Goal: Find specific page/section: Find specific page/section

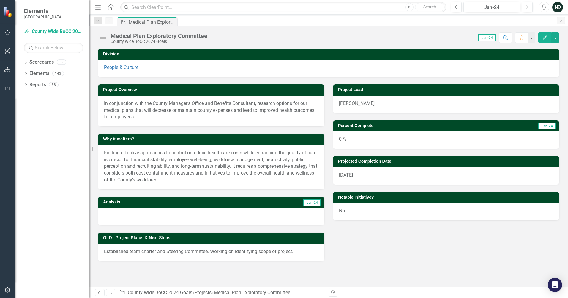
drag, startPoint x: 284, startPoint y: 139, endPoint x: 272, endPoint y: 140, distance: 12.5
click at [282, 140] on h3 "Why it matters?" at bounding box center [212, 139] width 218 height 4
click at [268, 146] on div "Why it matters? Finding effective approaches to control or reduce healthcare co…" at bounding box center [211, 162] width 226 height 56
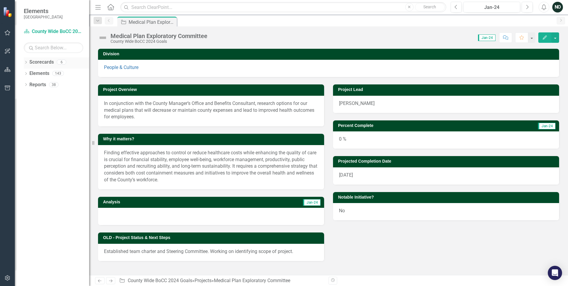
click at [25, 61] on div "Dropdown" at bounding box center [26, 62] width 4 height 5
click at [31, 94] on icon "Dropdown" at bounding box center [29, 96] width 4 height 4
click at [28, 83] on icon "Dropdown" at bounding box center [29, 85] width 4 height 4
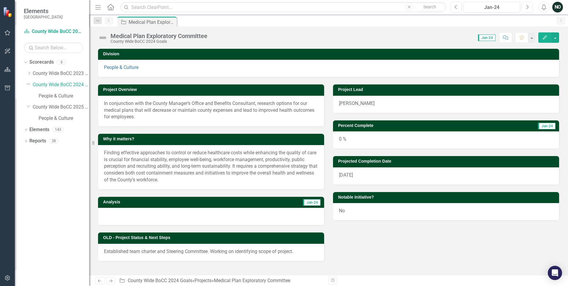
click at [454, 7] on button "Next" at bounding box center [527, 7] width 11 height 11
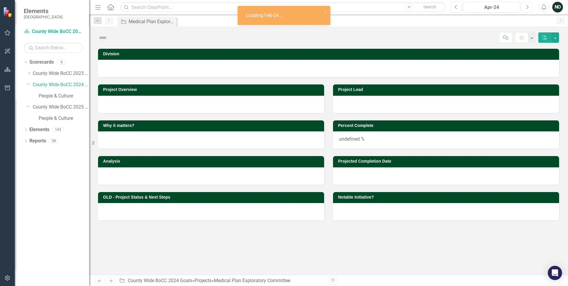
click at [454, 7] on button "Next" at bounding box center [527, 7] width 11 height 11
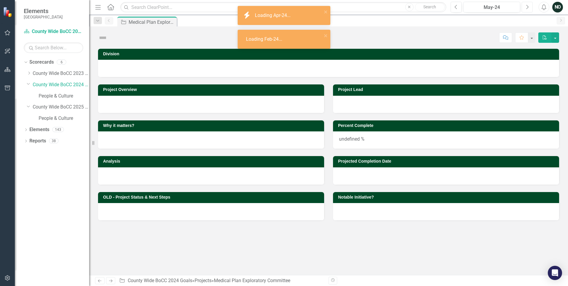
click at [454, 7] on button "Next" at bounding box center [527, 7] width 11 height 11
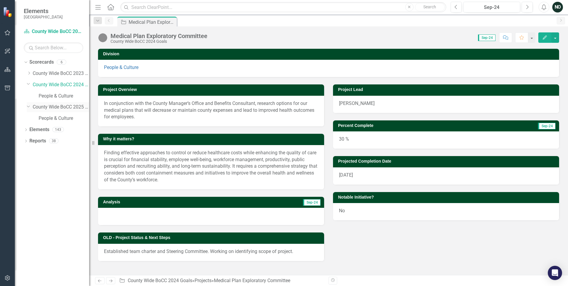
click at [28, 106] on icon "Dropdown" at bounding box center [29, 106] width 4 height 4
click at [29, 108] on icon "Dropdown" at bounding box center [29, 107] width 4 height 4
click at [59, 117] on link "People & Culture" at bounding box center [64, 118] width 51 height 7
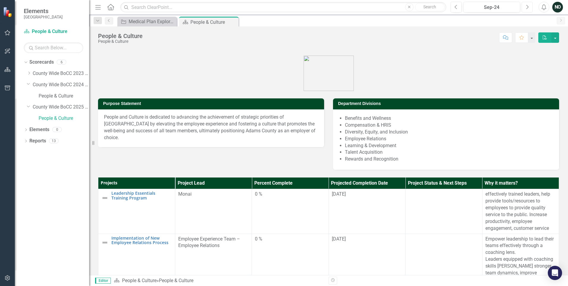
click at [454, 8] on button "Next" at bounding box center [527, 7] width 11 height 11
click at [454, 9] on div "Oct-24" at bounding box center [492, 7] width 53 height 7
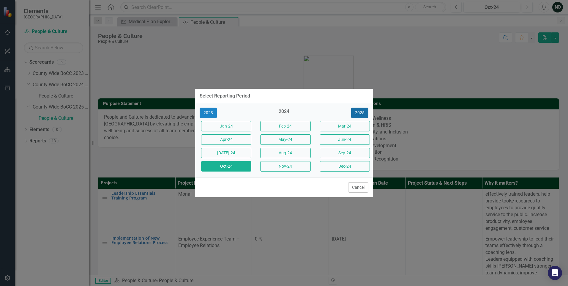
click at [360, 111] on button "2025" at bounding box center [359, 113] width 17 height 10
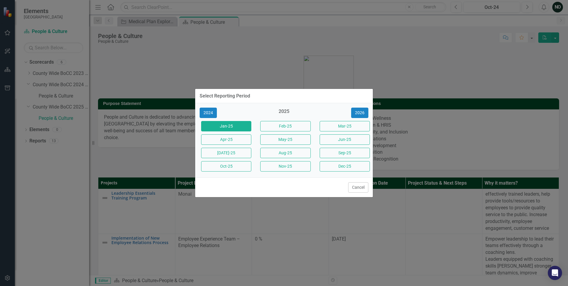
click at [241, 125] on button "Jan-25" at bounding box center [226, 126] width 50 height 10
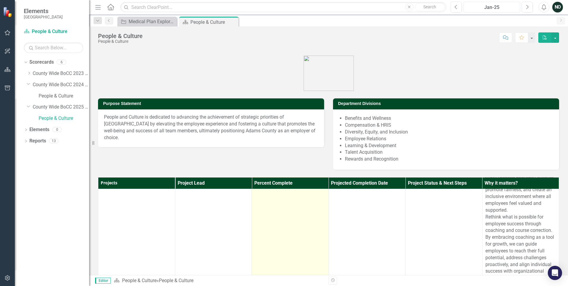
scroll to position [149, 0]
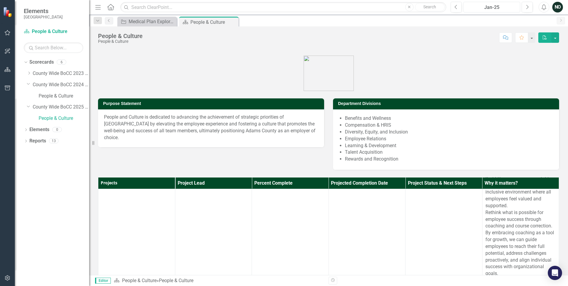
click at [454, 7] on div "Jan-25" at bounding box center [492, 7] width 53 height 7
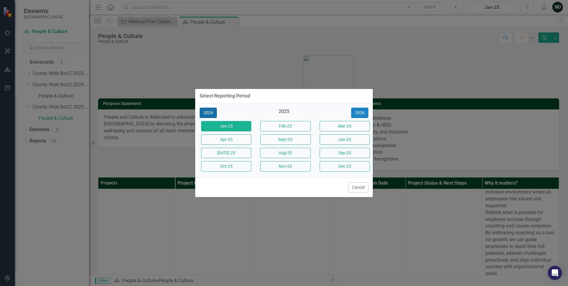
click at [211, 110] on button "2024" at bounding box center [208, 113] width 17 height 10
click at [291, 154] on button "Aug-24" at bounding box center [285, 153] width 50 height 10
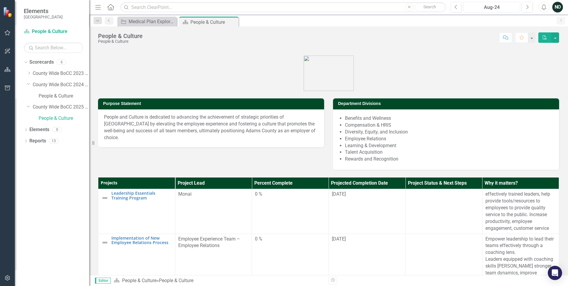
click at [454, 9] on div "Aug-24" at bounding box center [492, 7] width 53 height 7
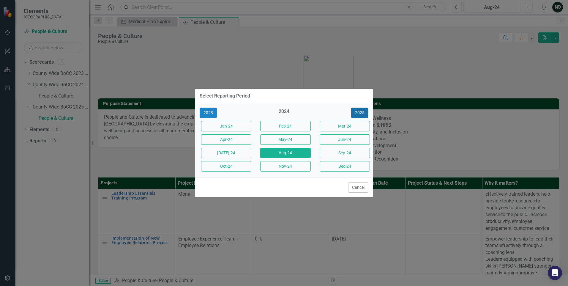
click at [364, 112] on button "2025" at bounding box center [359, 113] width 17 height 10
click at [238, 124] on button "Jan-25" at bounding box center [226, 126] width 50 height 10
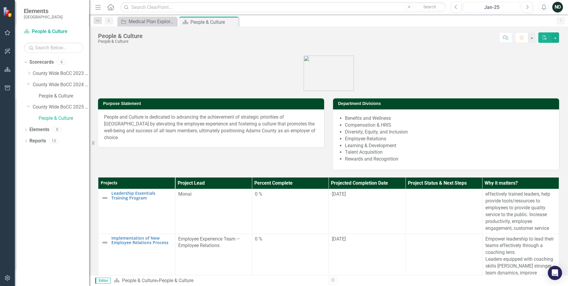
click at [454, 7] on div "Jan-25" at bounding box center [492, 7] width 53 height 7
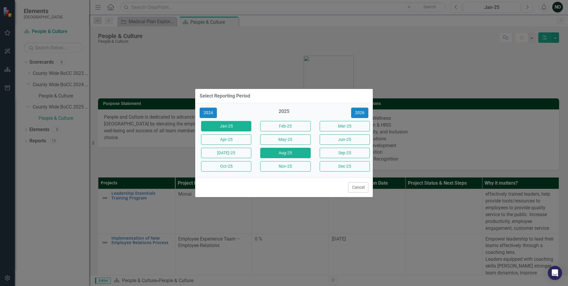
click at [298, 151] on button "Aug-25" at bounding box center [285, 153] width 50 height 10
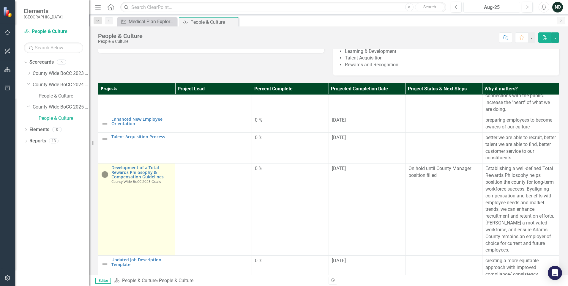
scroll to position [297, 0]
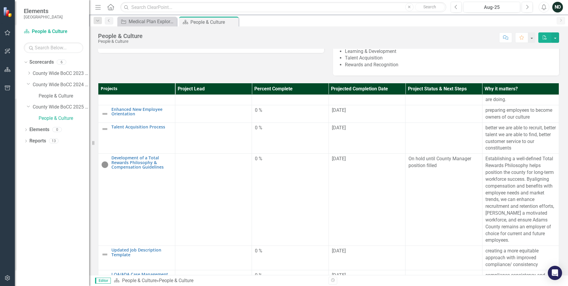
click at [454, 76] on div "Projects Project Lead Percent Complete Projected Completion Date Project Status…" at bounding box center [329, 194] width 470 height 237
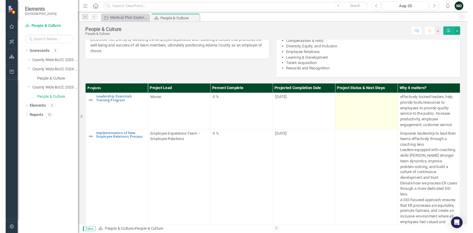
scroll to position [0, 0]
